Goal: Book appointment/travel/reservation

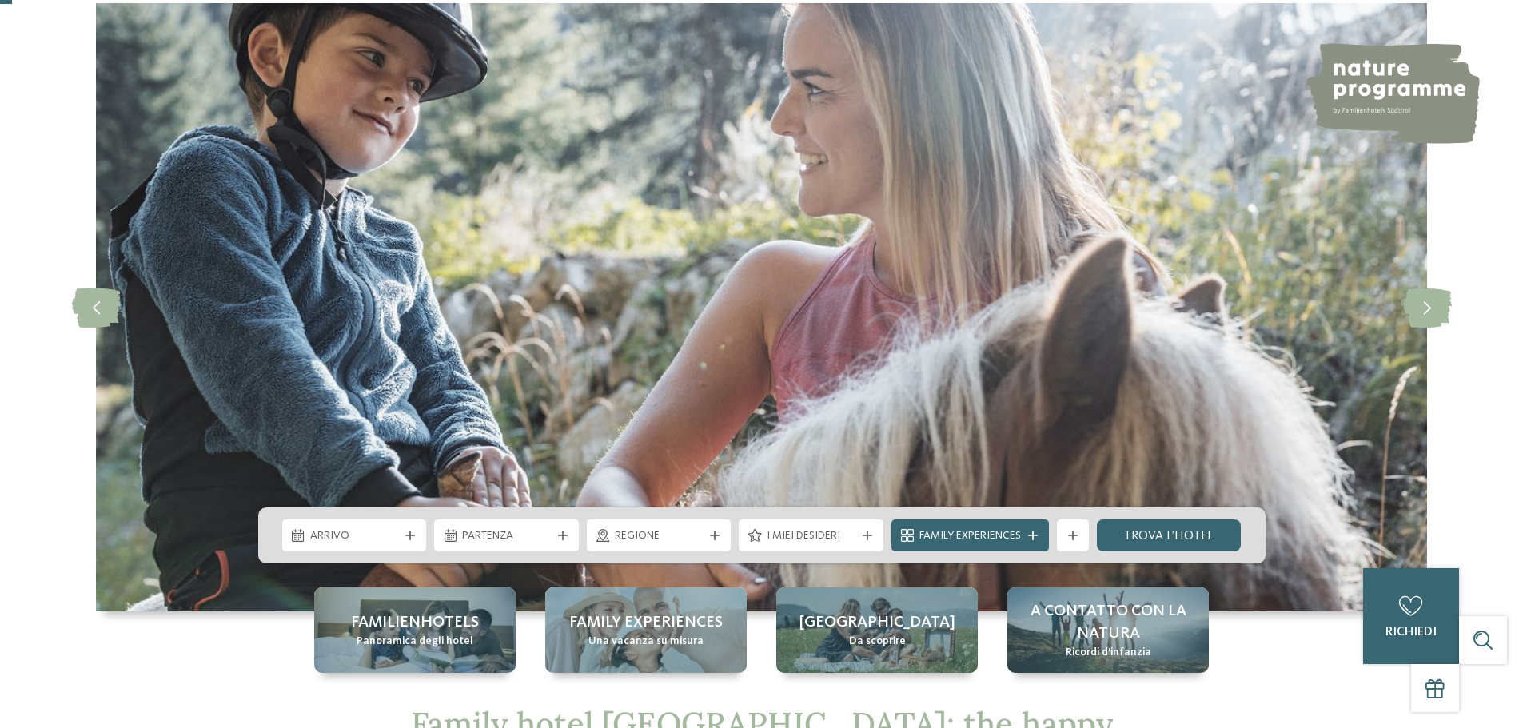
scroll to position [80, 0]
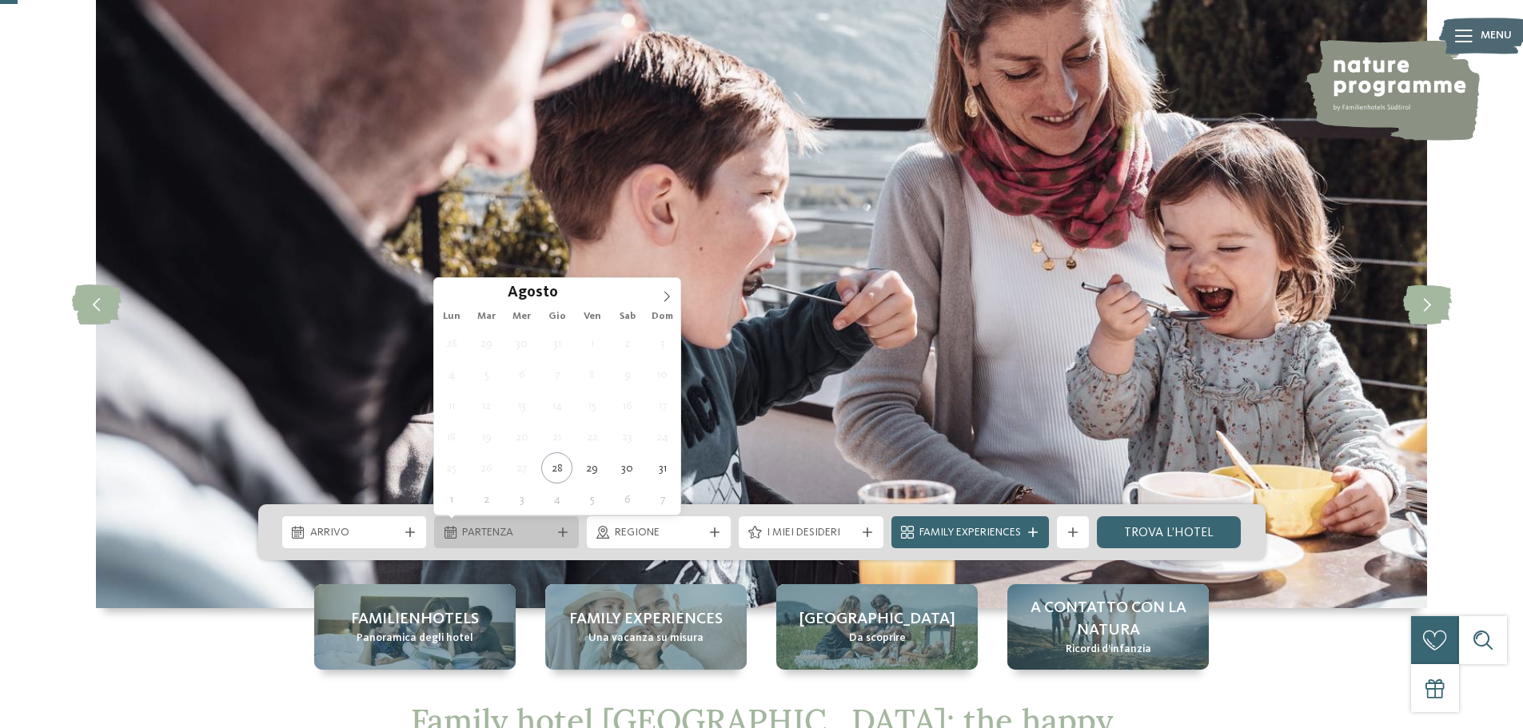
click at [530, 533] on span "Partenza" at bounding box center [506, 533] width 89 height 16
click at [650, 297] on div "Agosto ****" at bounding box center [557, 291] width 246 height 27
click at [670, 311] on div "Lun Mar Mer Gio Ven Sab Dom" at bounding box center [557, 316] width 246 height 22
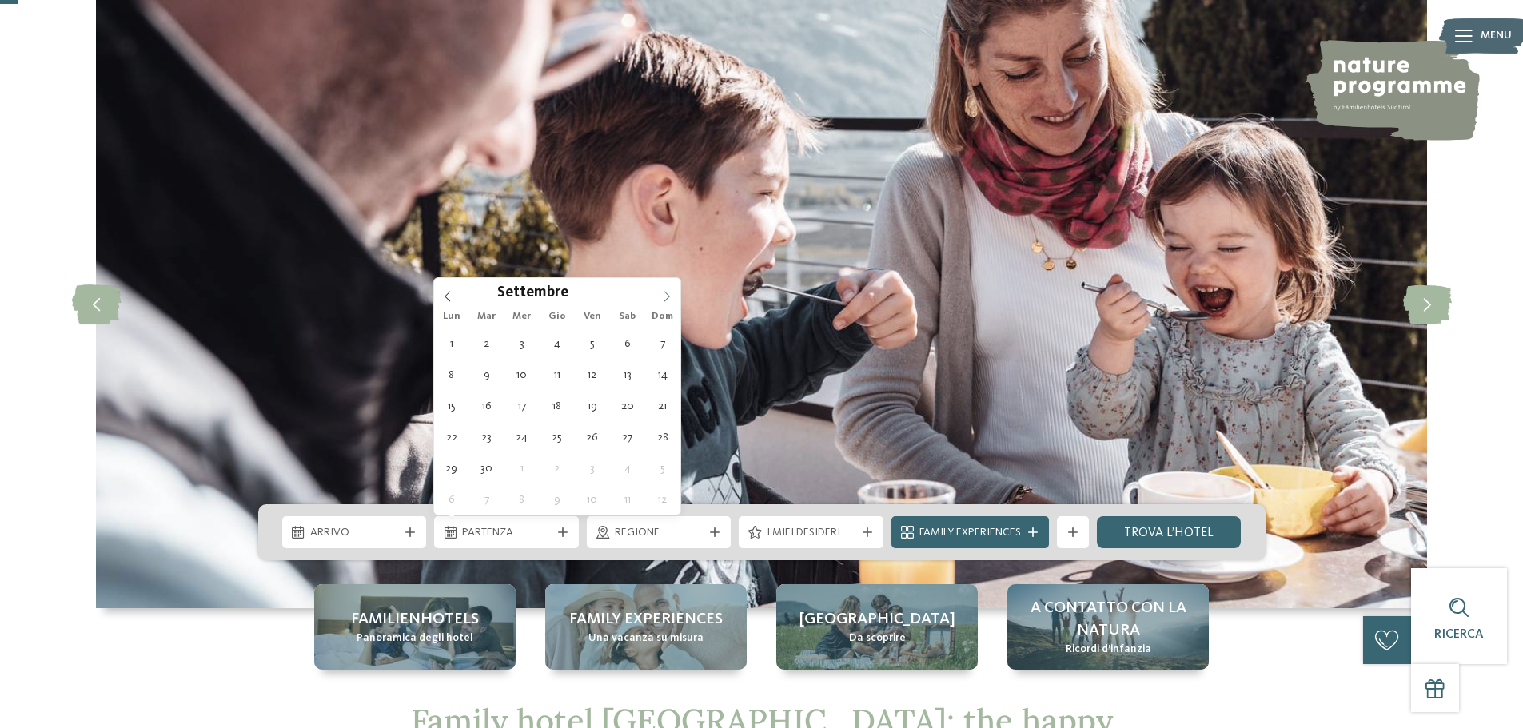
click at [671, 288] on span at bounding box center [666, 291] width 27 height 27
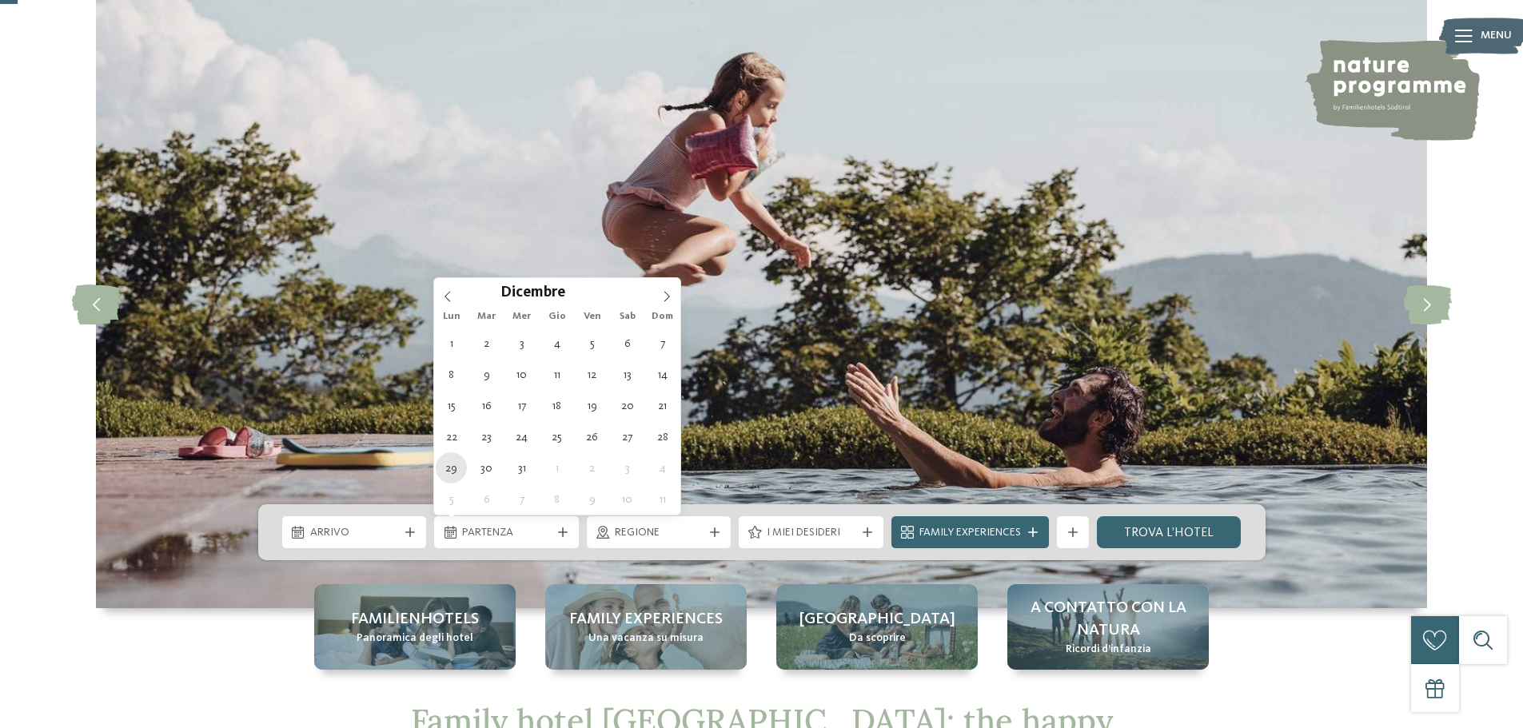
type div "[DATE]"
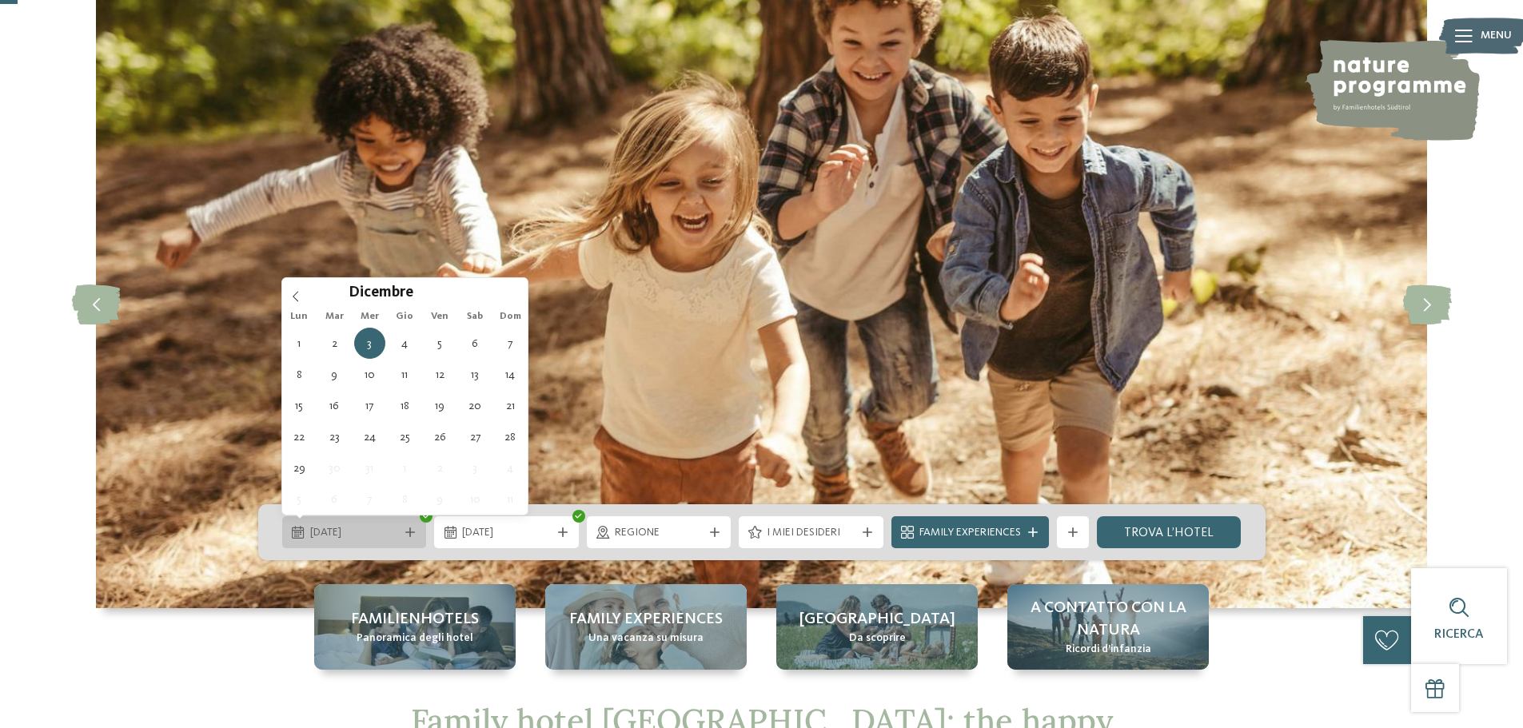
click at [375, 530] on span "[DATE]" at bounding box center [354, 533] width 89 height 16
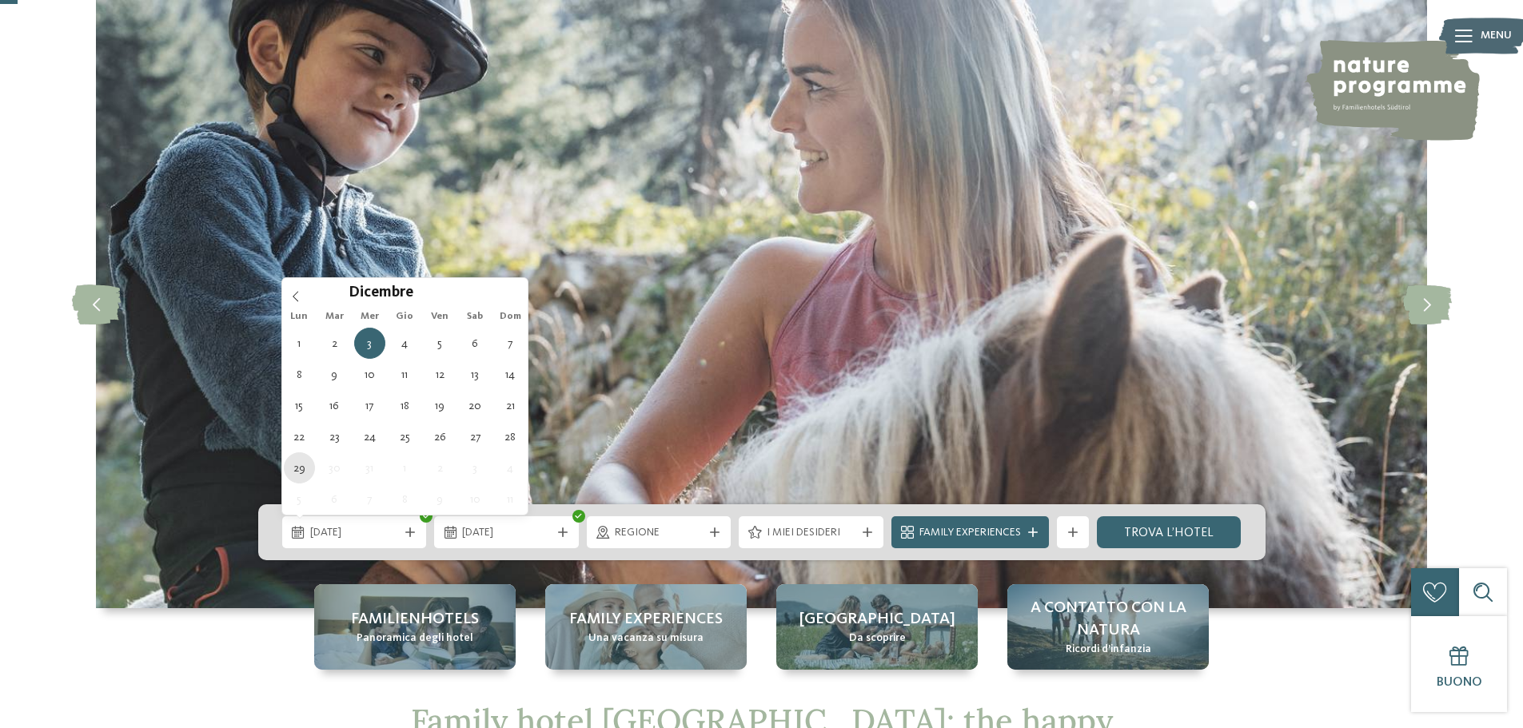
type div "[DATE]"
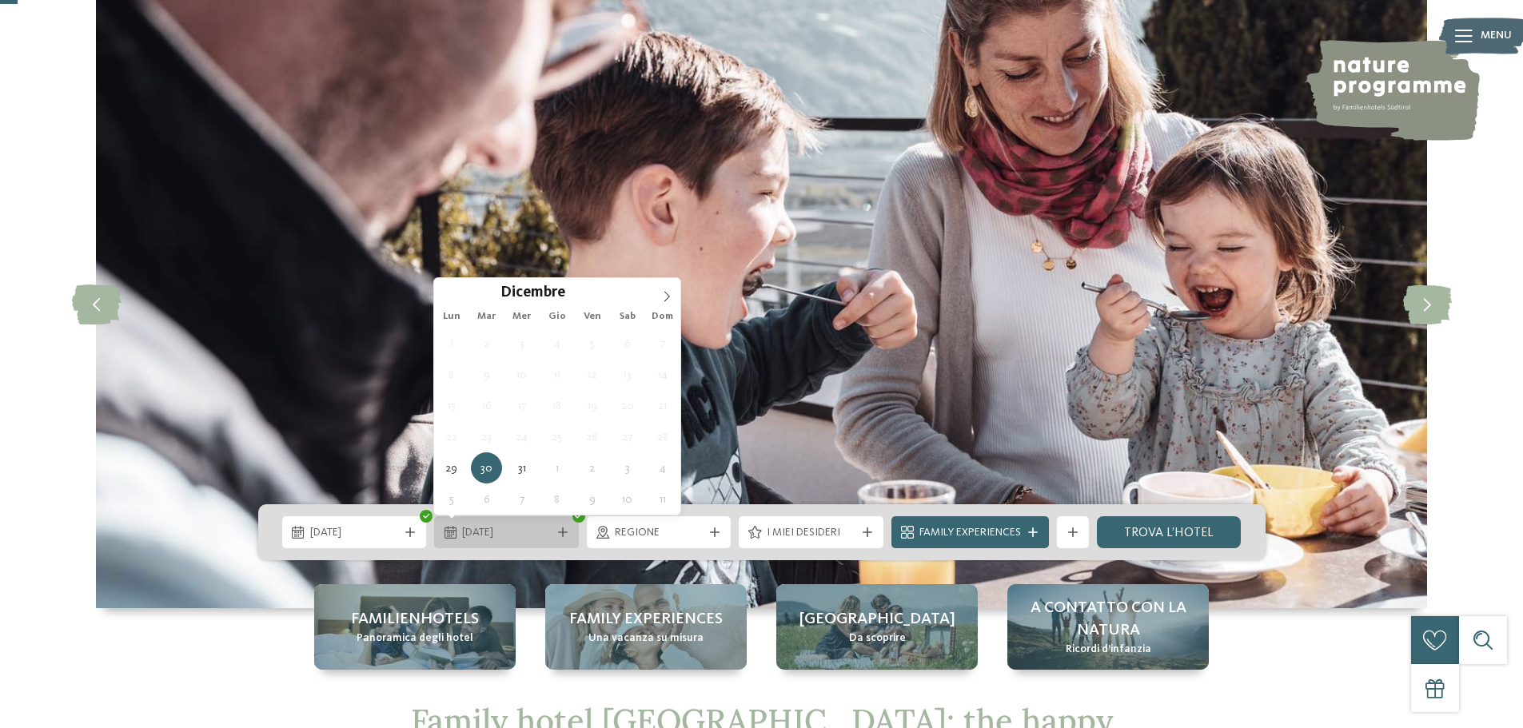
click at [558, 532] on icon at bounding box center [563, 533] width 10 height 10
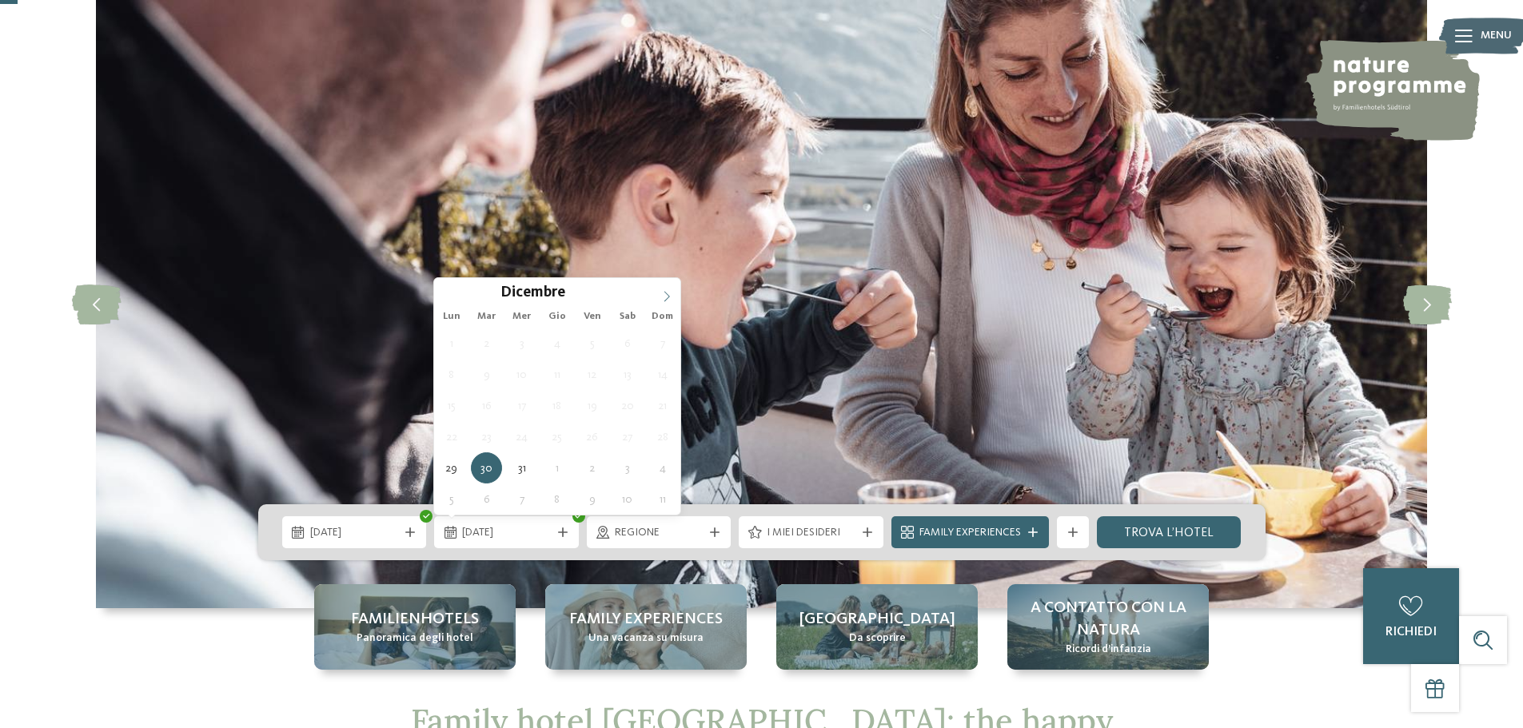
type input "****"
click at [670, 299] on icon at bounding box center [666, 296] width 11 height 11
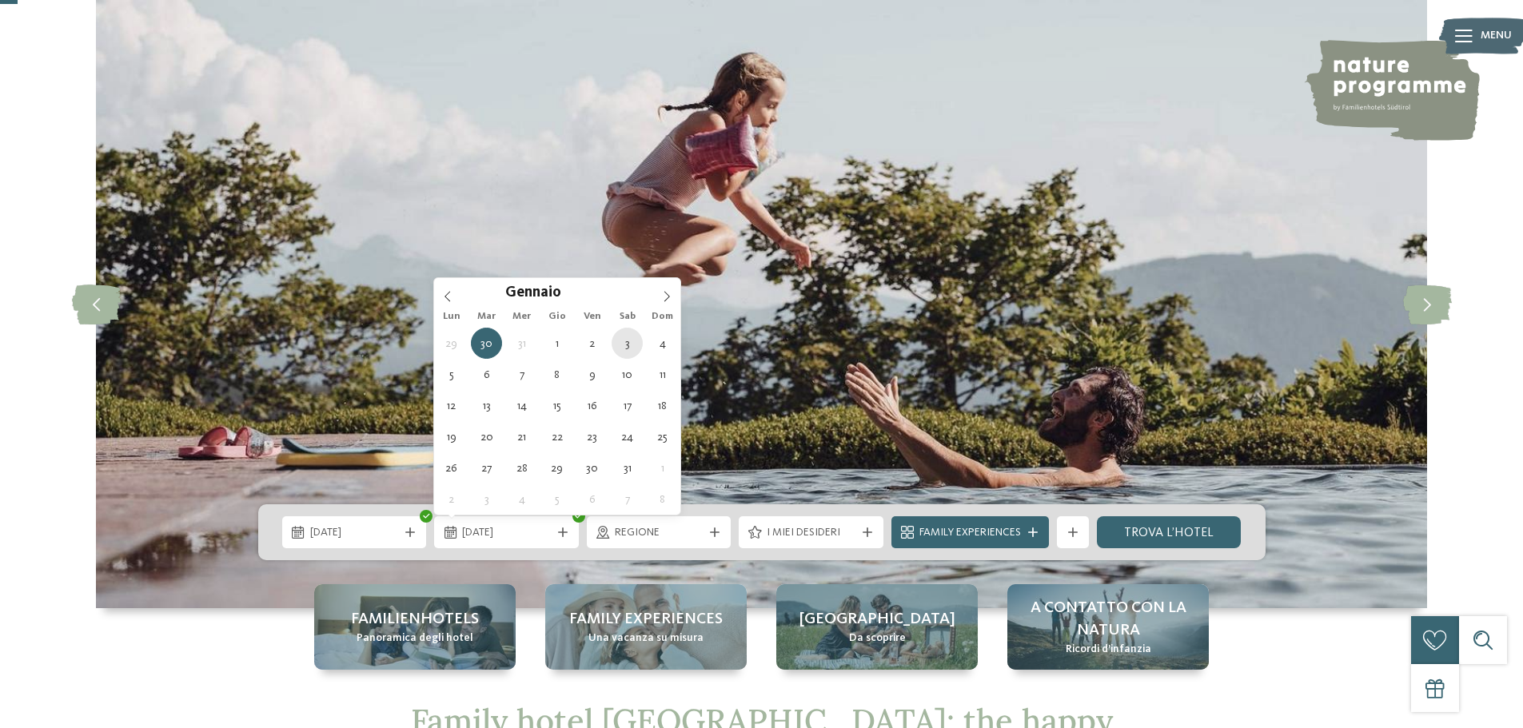
type div "[DATE]"
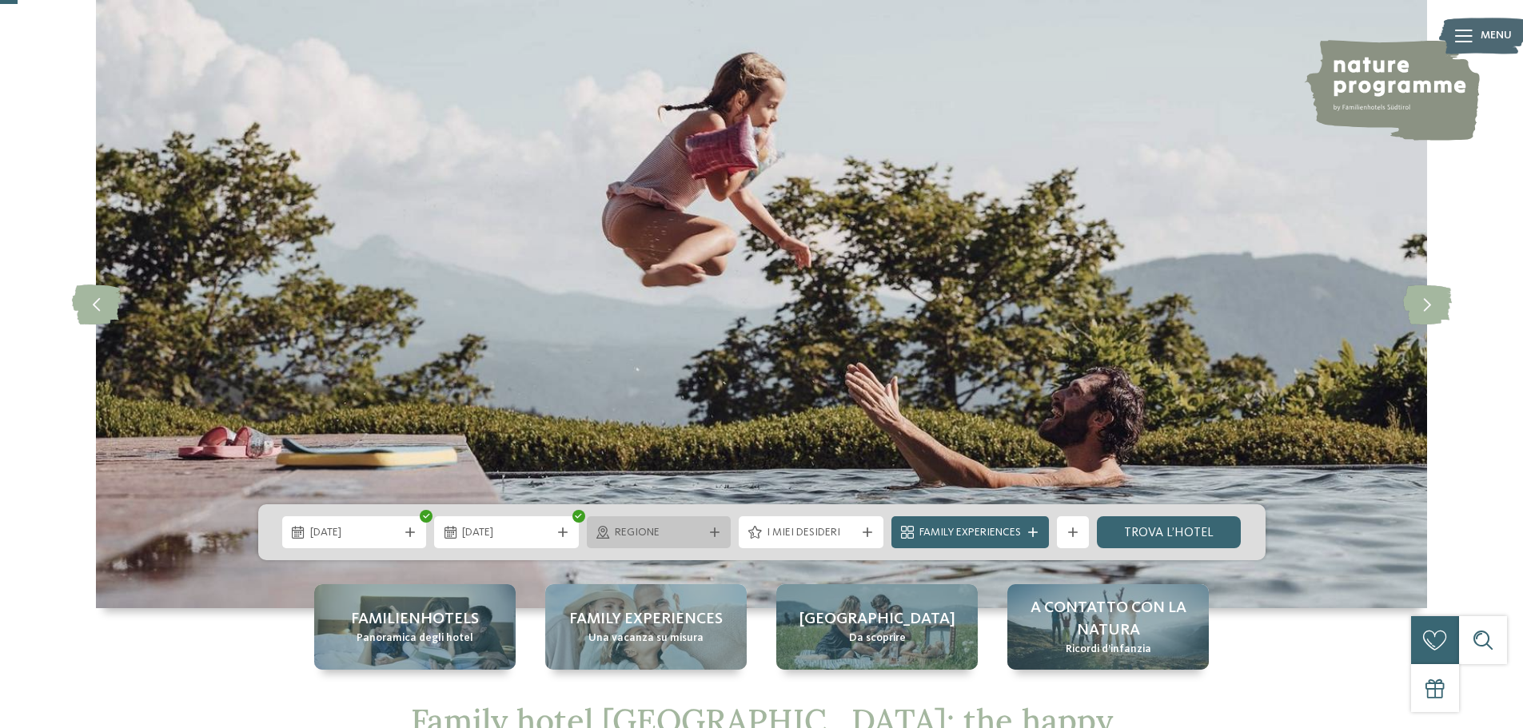
click at [708, 535] on div at bounding box center [715, 533] width 16 height 10
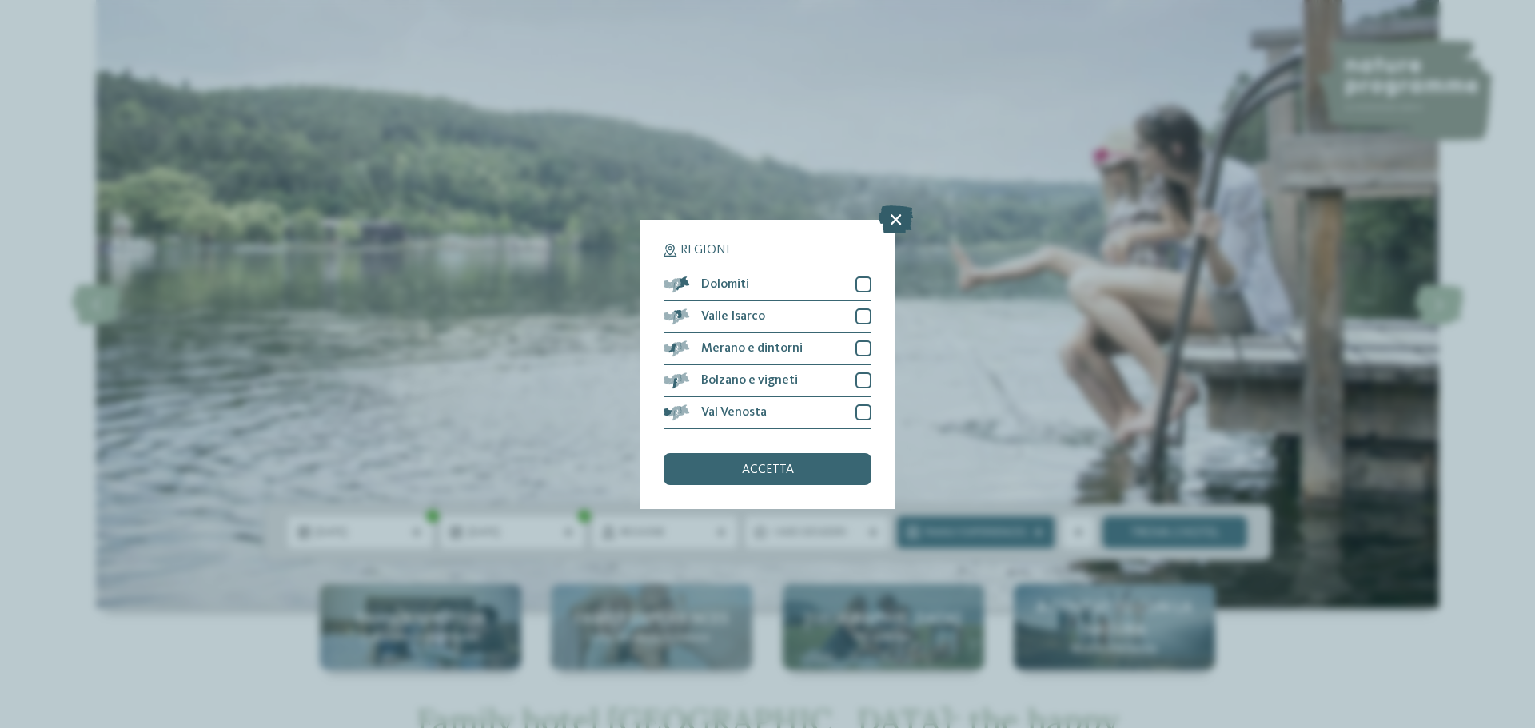
click at [895, 217] on icon at bounding box center [896, 219] width 34 height 28
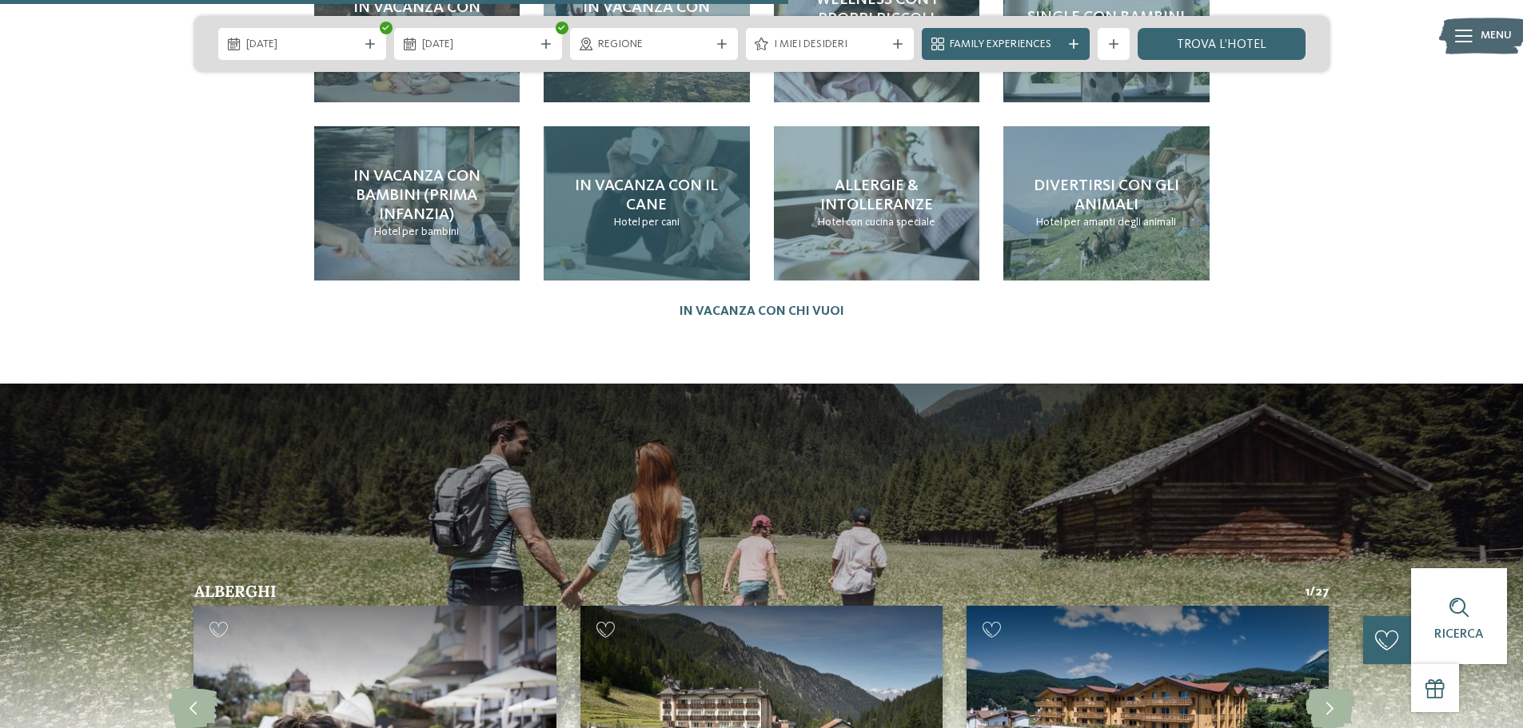
scroll to position [3597, 0]
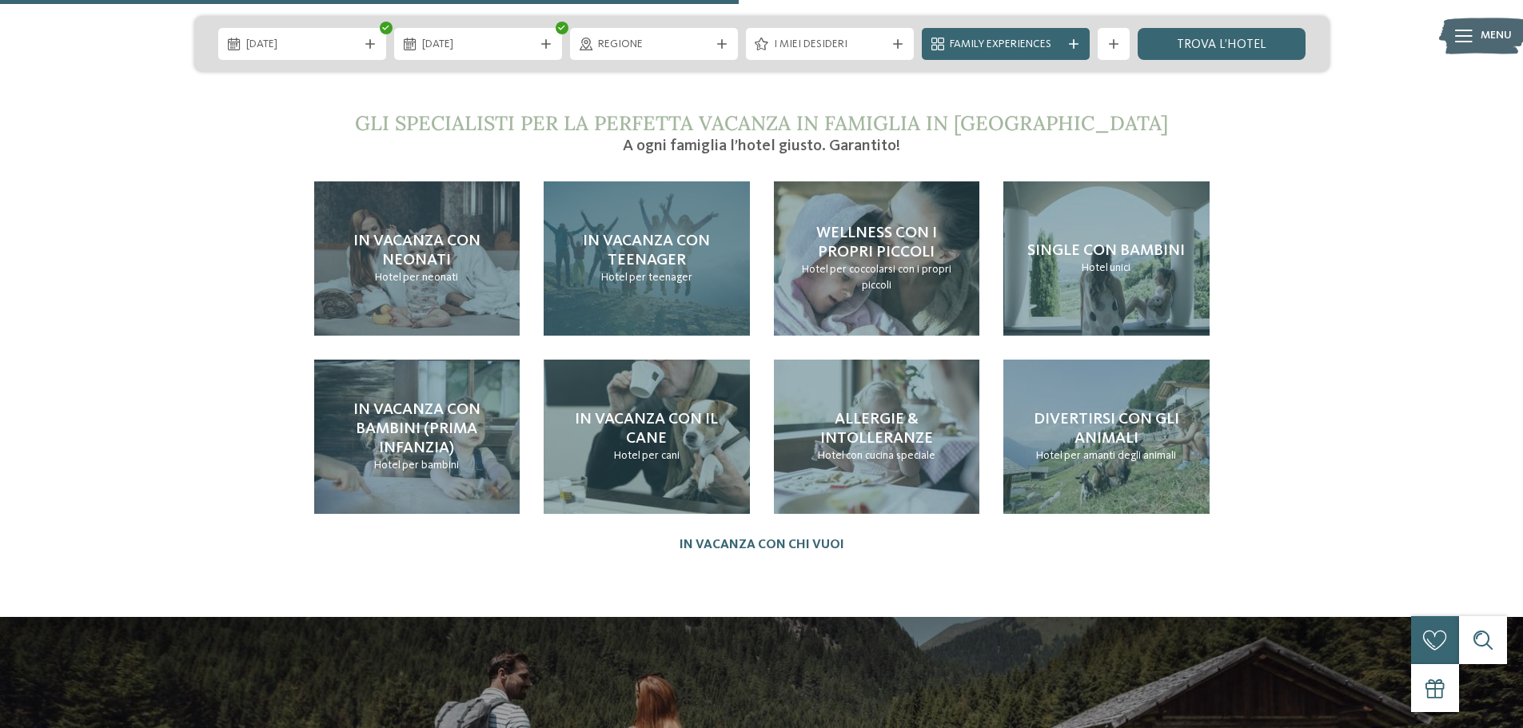
click at [662, 245] on div "In vacanza con teenager Hotel per teenager" at bounding box center [647, 258] width 206 height 154
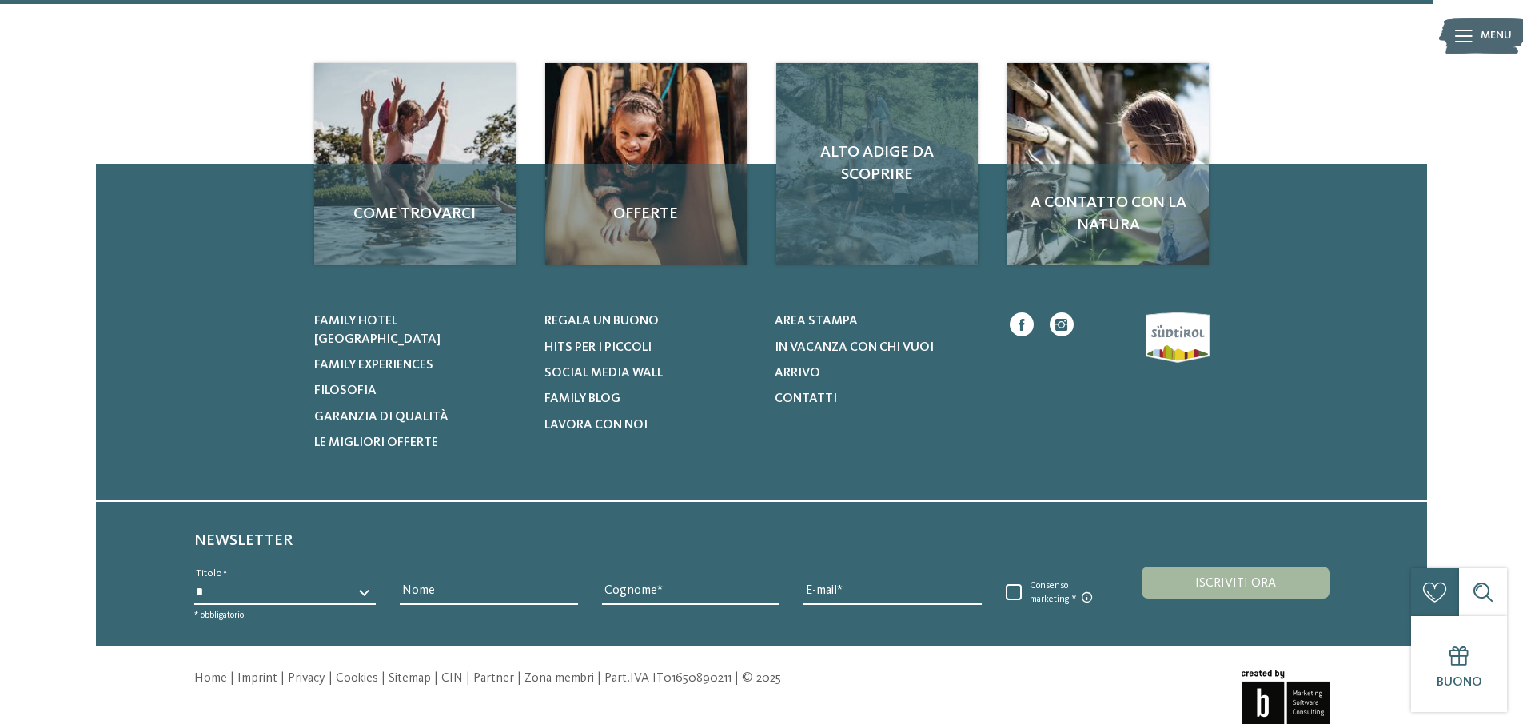
scroll to position [2549, 0]
